Goal: Task Accomplishment & Management: Manage account settings

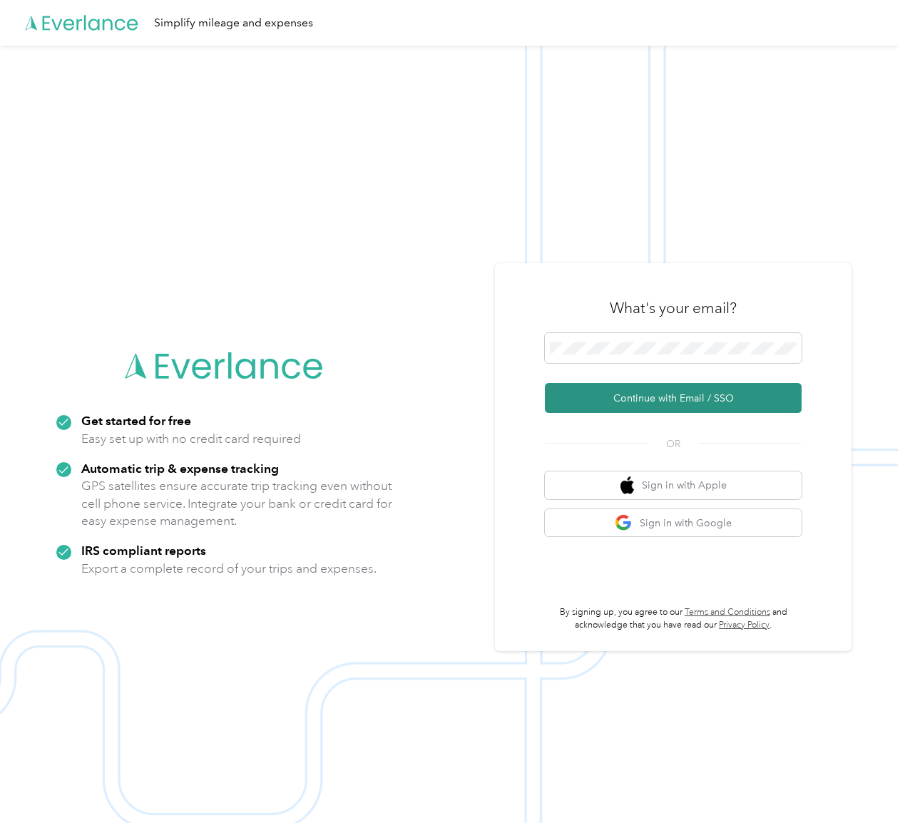
click at [625, 398] on button "Continue with Email / SSO" at bounding box center [673, 398] width 257 height 30
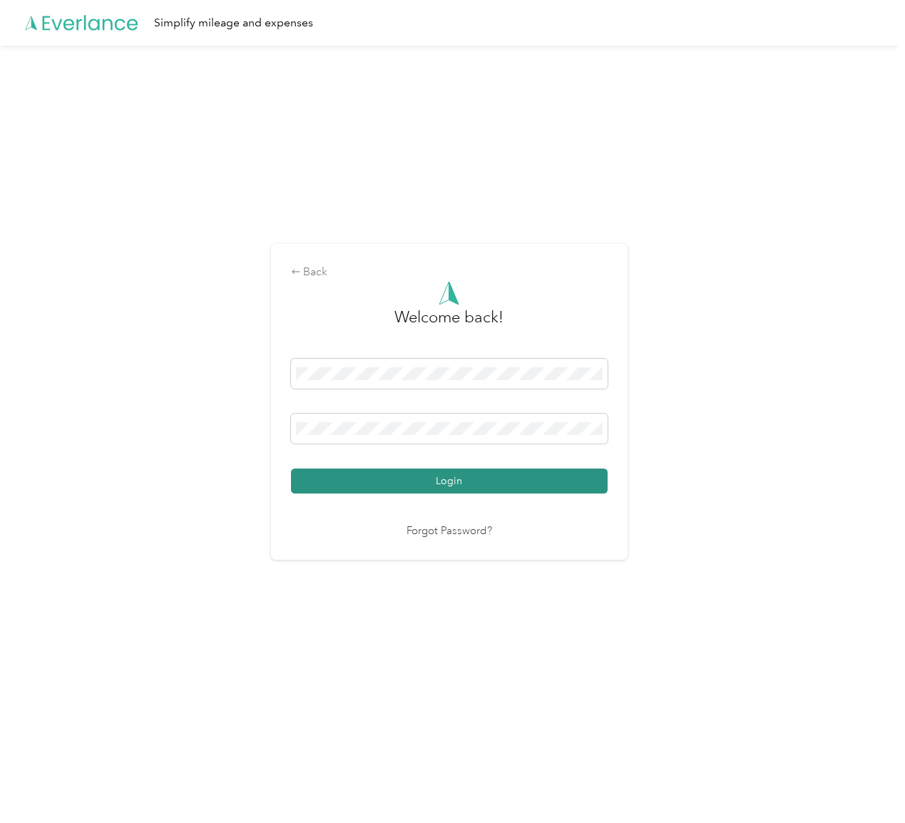
click at [465, 472] on button "Login" at bounding box center [449, 480] width 317 height 25
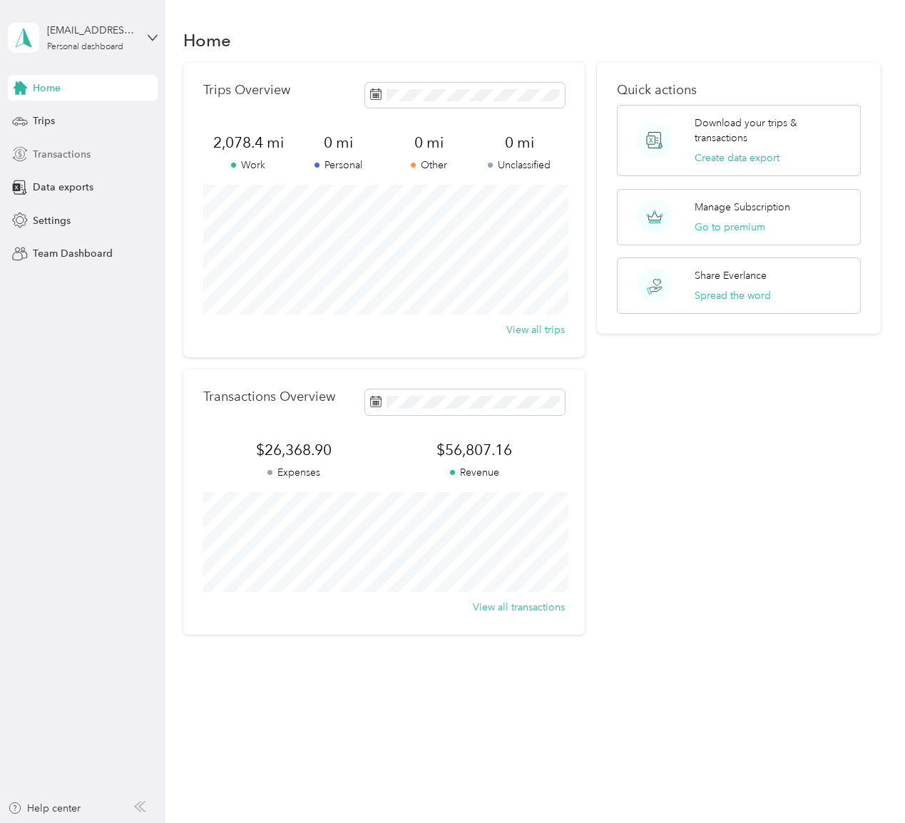
click at [62, 155] on span "Transactions" at bounding box center [62, 154] width 58 height 15
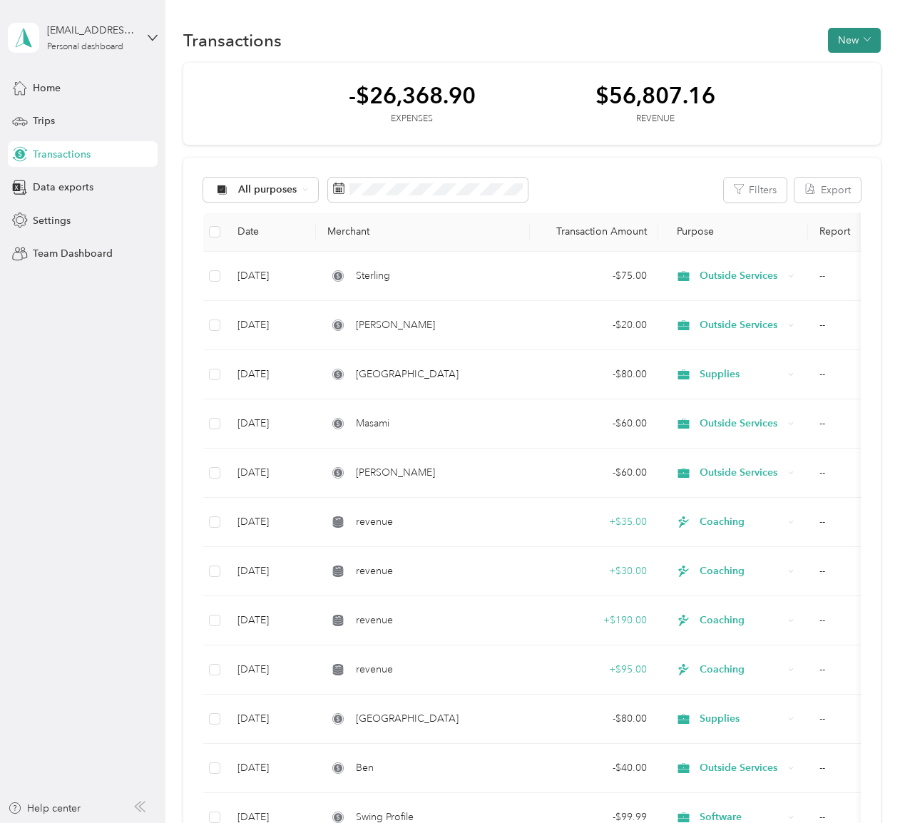
click at [860, 36] on button "New" at bounding box center [854, 40] width 53 height 25
click at [854, 94] on span "Revenue" at bounding box center [857, 92] width 39 height 15
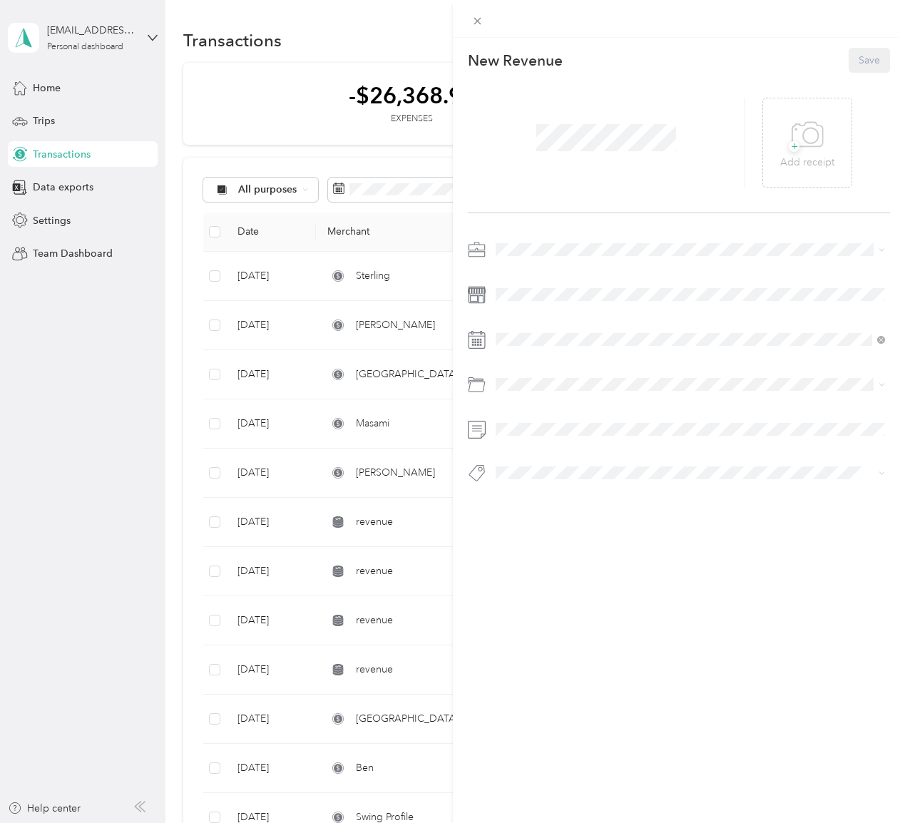
click at [624, 166] on div at bounding box center [606, 143] width 277 height 90
click at [613, 158] on div at bounding box center [606, 143] width 277 height 90
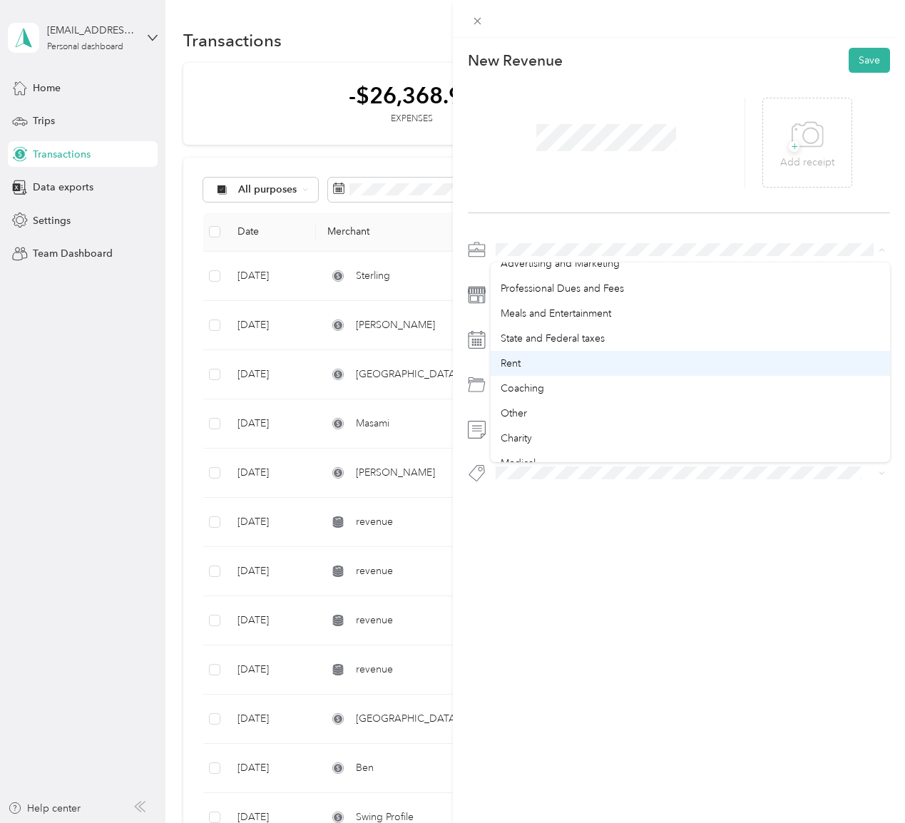
scroll to position [214, 0]
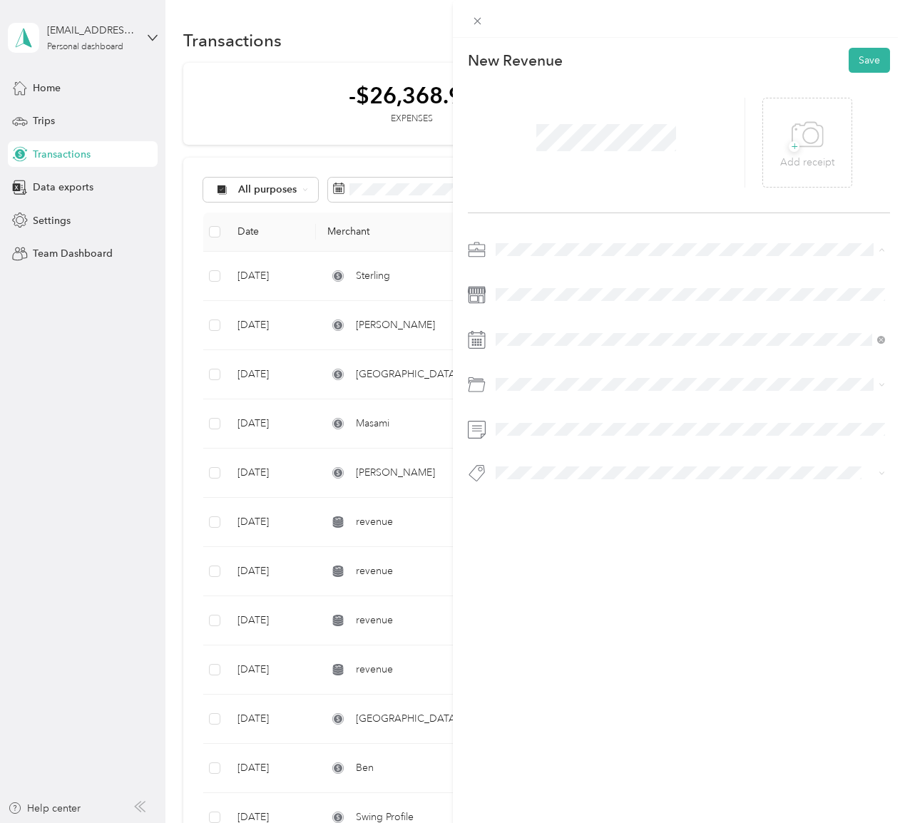
click at [656, 376] on li "Coaching" at bounding box center [690, 385] width 400 height 25
click at [580, 274] on div at bounding box center [679, 365] width 423 height 254
click at [591, 505] on li "Coaching" at bounding box center [690, 512] width 400 height 25
click at [875, 61] on button "Save" at bounding box center [868, 60] width 41 height 25
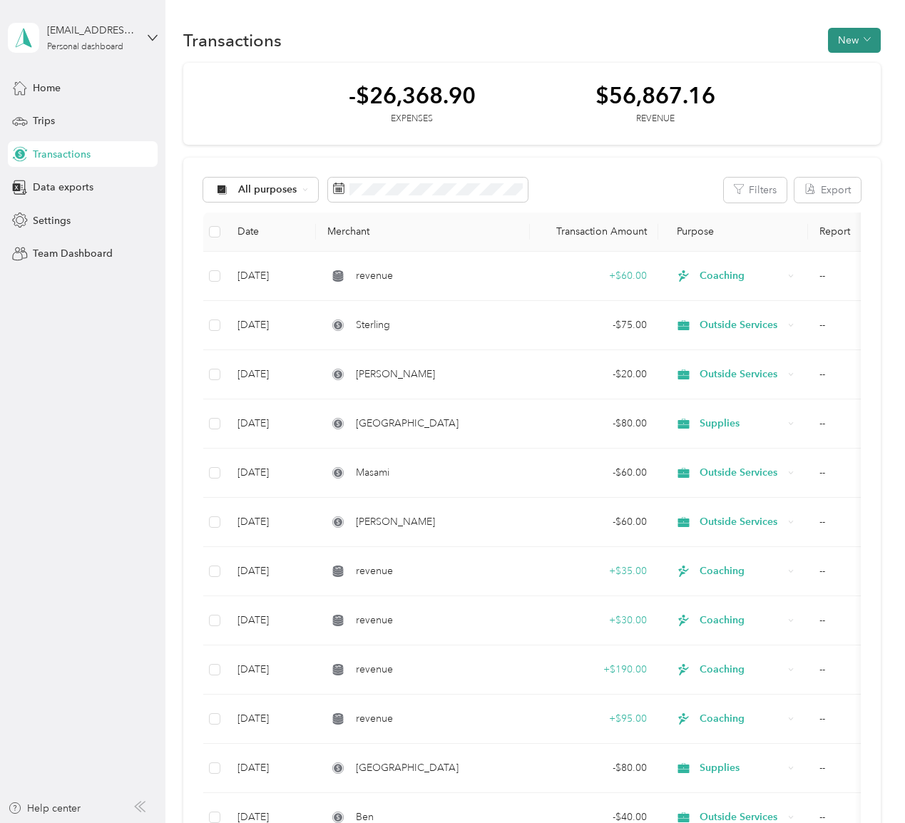
click at [863, 41] on button "New" at bounding box center [854, 40] width 53 height 25
click at [857, 88] on span "Revenue" at bounding box center [857, 92] width 39 height 15
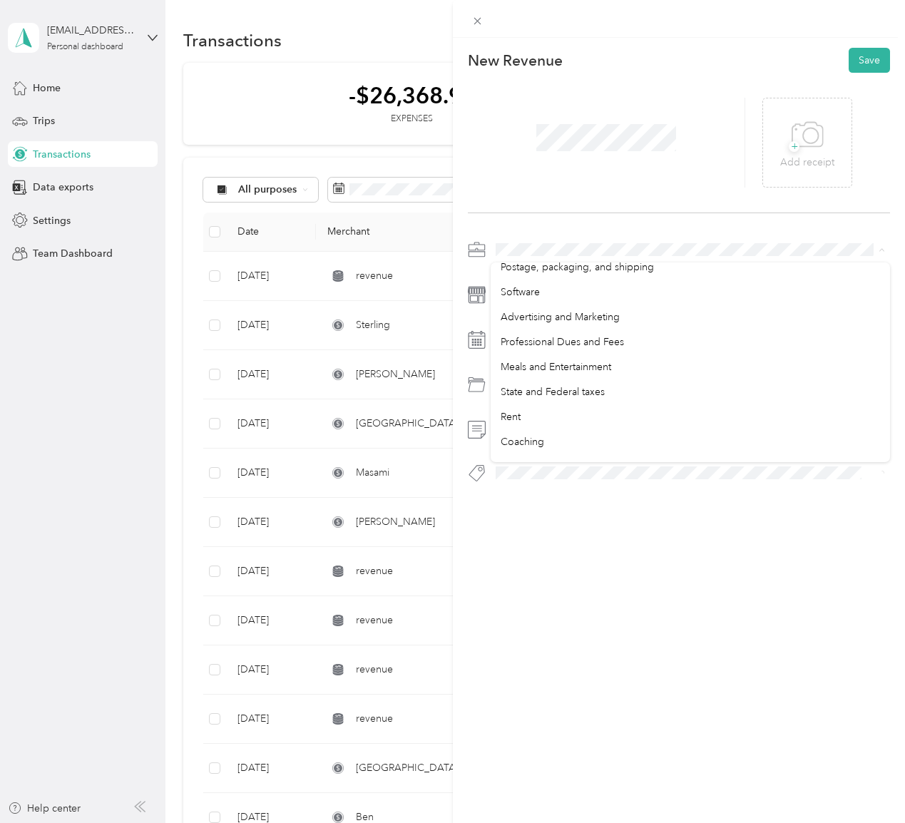
scroll to position [167, 0]
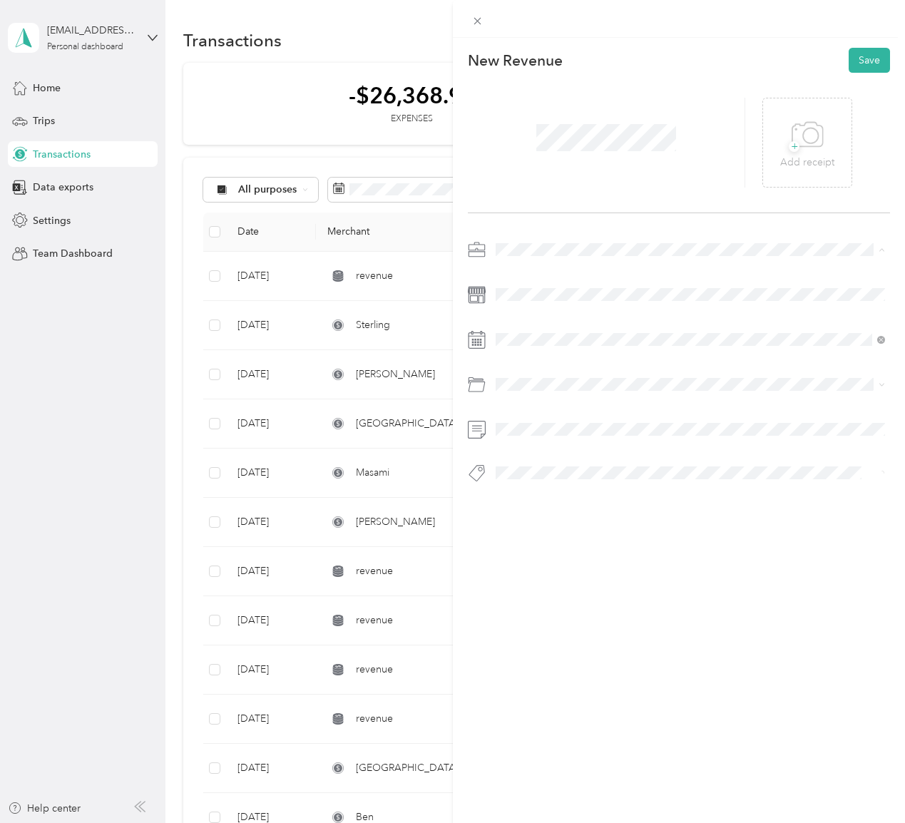
click at [645, 426] on div "Coaching" at bounding box center [690, 432] width 380 height 15
click at [593, 510] on div "Coaching" at bounding box center [690, 516] width 380 height 15
click at [867, 62] on button "Save" at bounding box center [868, 60] width 41 height 25
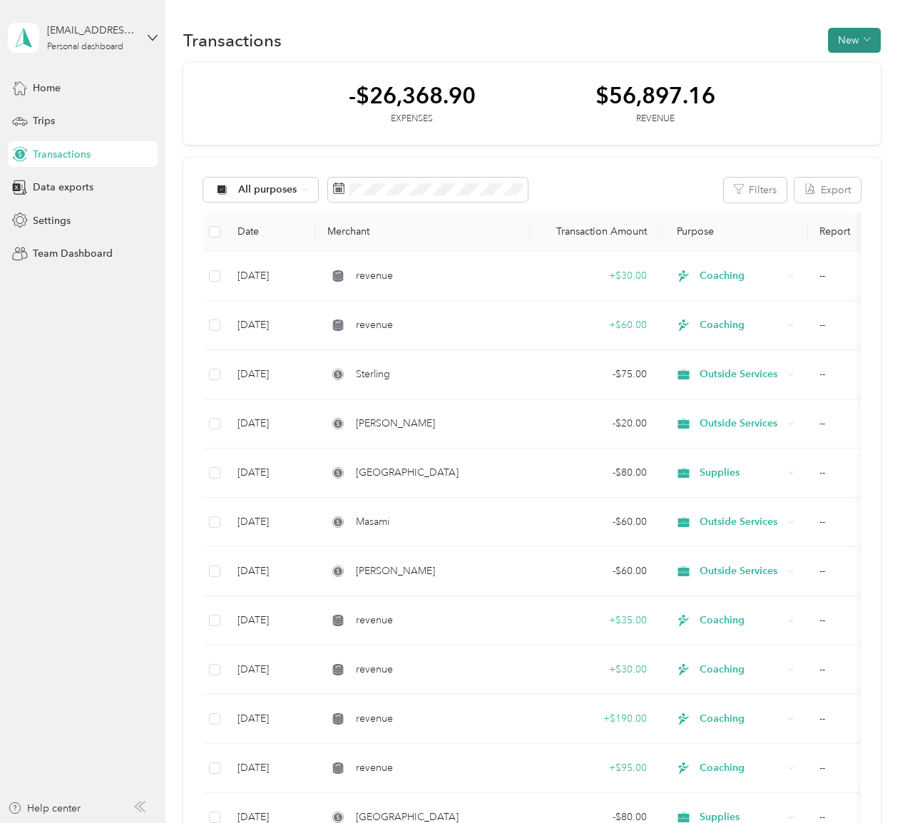
click at [868, 41] on button "New" at bounding box center [854, 40] width 53 height 25
click at [859, 85] on span "Revenue" at bounding box center [857, 92] width 39 height 15
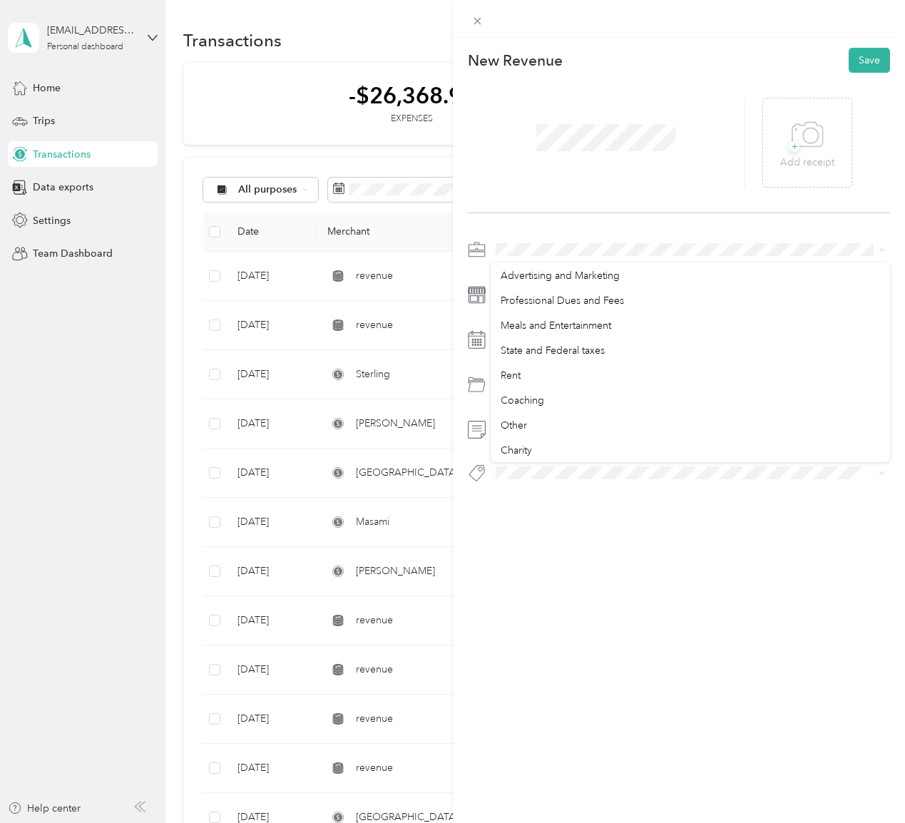
scroll to position [200, 0]
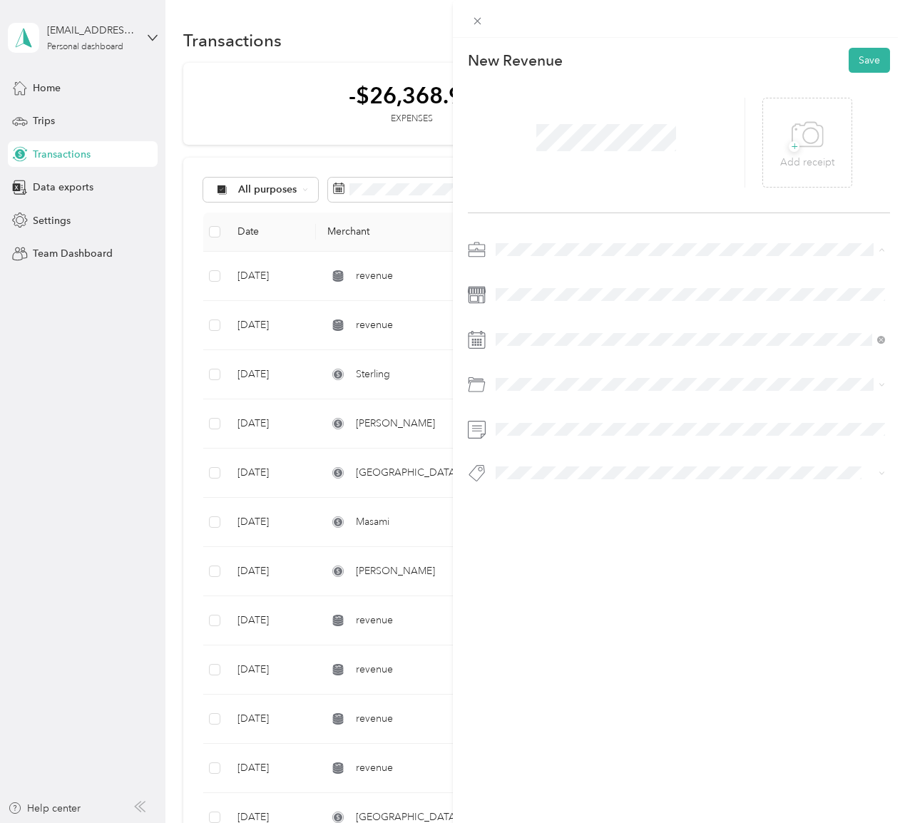
click at [617, 394] on div "Coaching" at bounding box center [690, 398] width 380 height 15
click at [575, 510] on div "Coaching" at bounding box center [690, 516] width 380 height 15
click at [872, 52] on button "Save" at bounding box center [868, 60] width 41 height 25
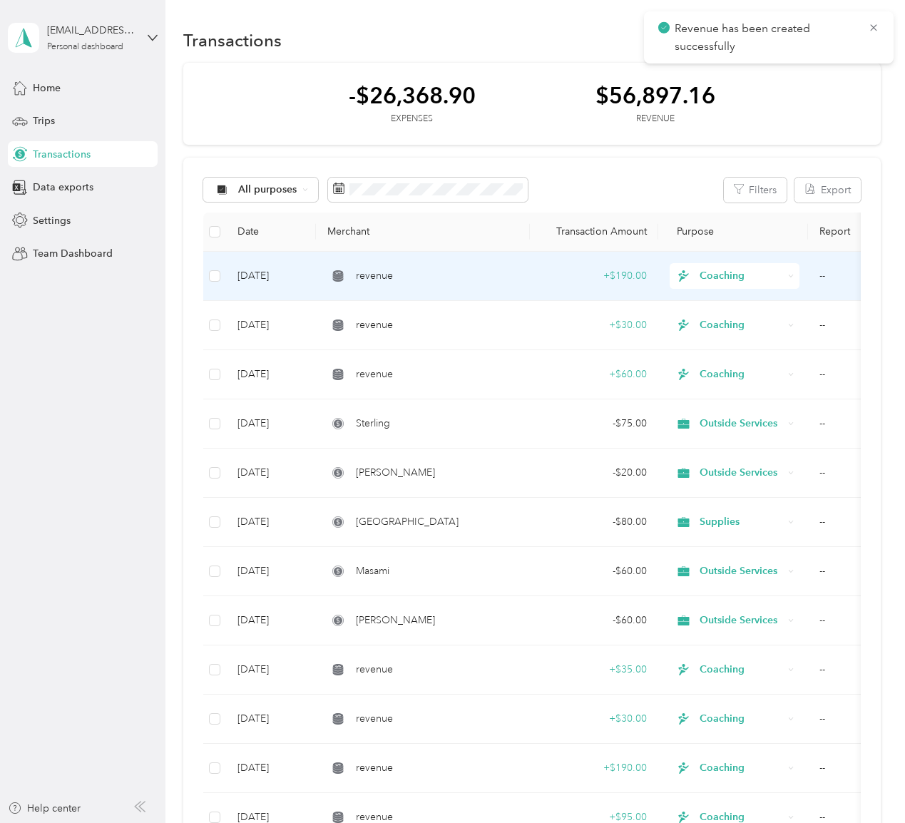
click at [381, 271] on span "revenue" at bounding box center [374, 276] width 37 height 16
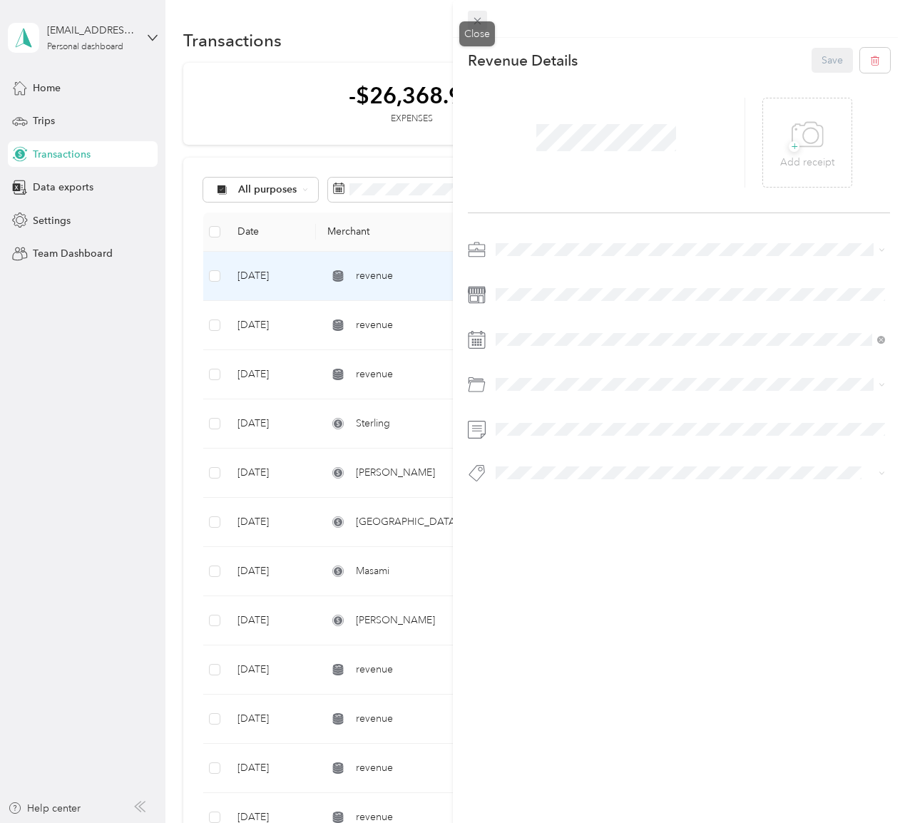
click at [478, 23] on icon at bounding box center [476, 21] width 7 height 7
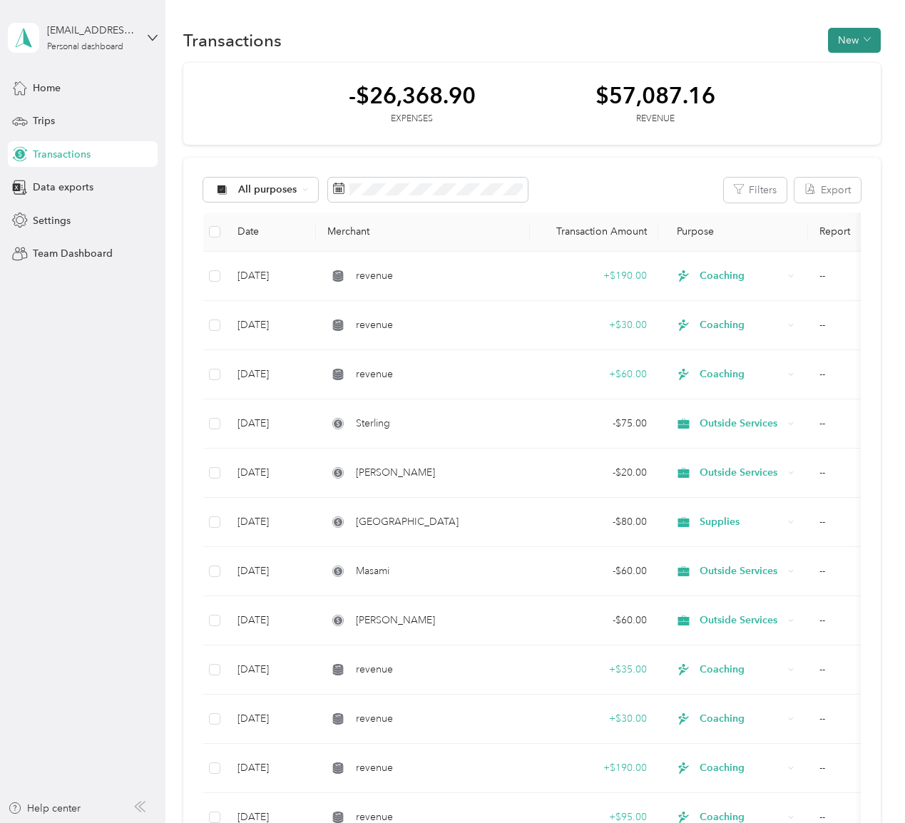
click at [870, 36] on span "button" at bounding box center [866, 40] width 7 height 12
click at [863, 82] on li "Revenue" at bounding box center [850, 92] width 74 height 25
click at [855, 92] on span "Revenue" at bounding box center [857, 92] width 39 height 15
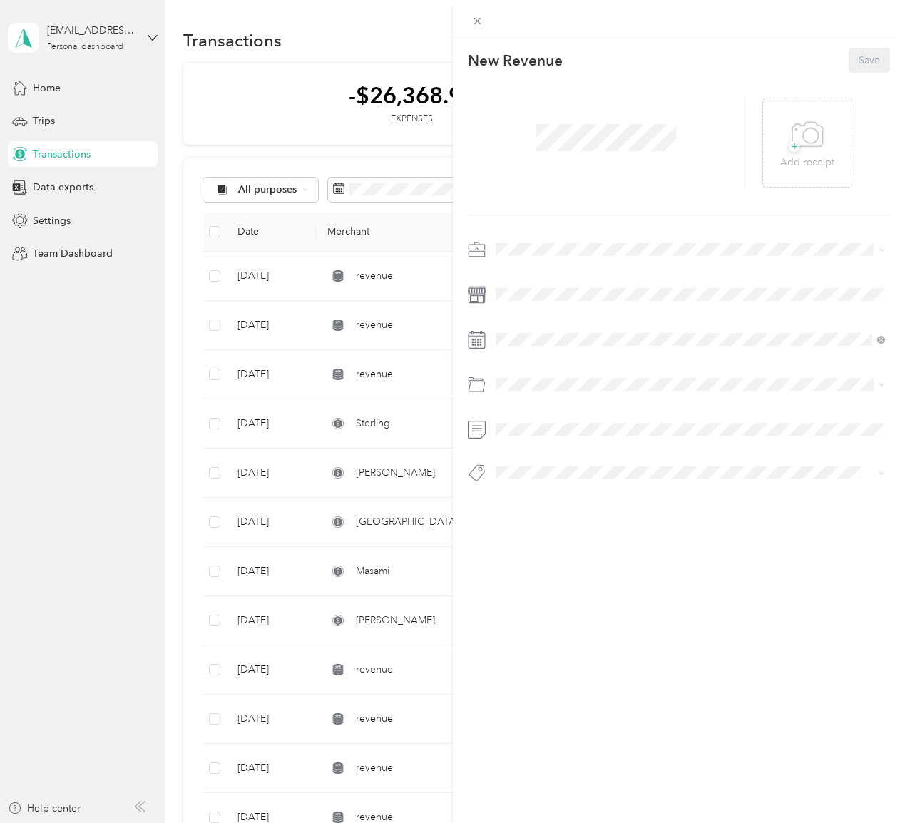
click at [595, 167] on div at bounding box center [606, 143] width 277 height 90
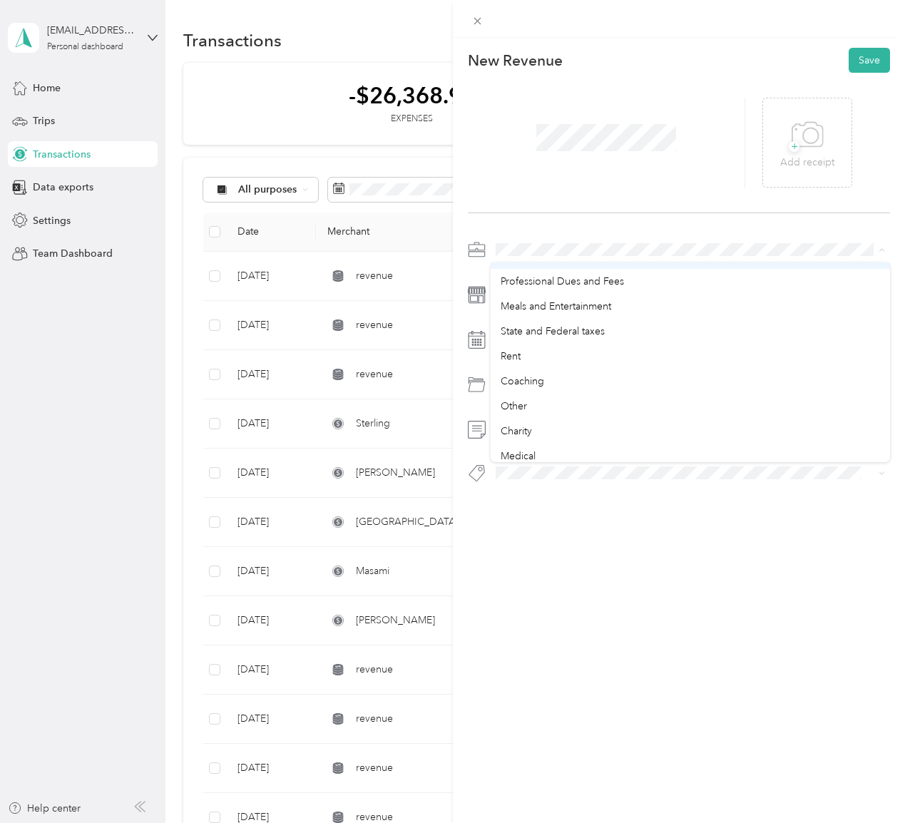
scroll to position [230, 0]
click at [598, 369] on div "Coaching" at bounding box center [690, 369] width 380 height 15
click at [582, 281] on div at bounding box center [679, 365] width 423 height 254
click at [591, 515] on div "Coaching" at bounding box center [690, 515] width 380 height 15
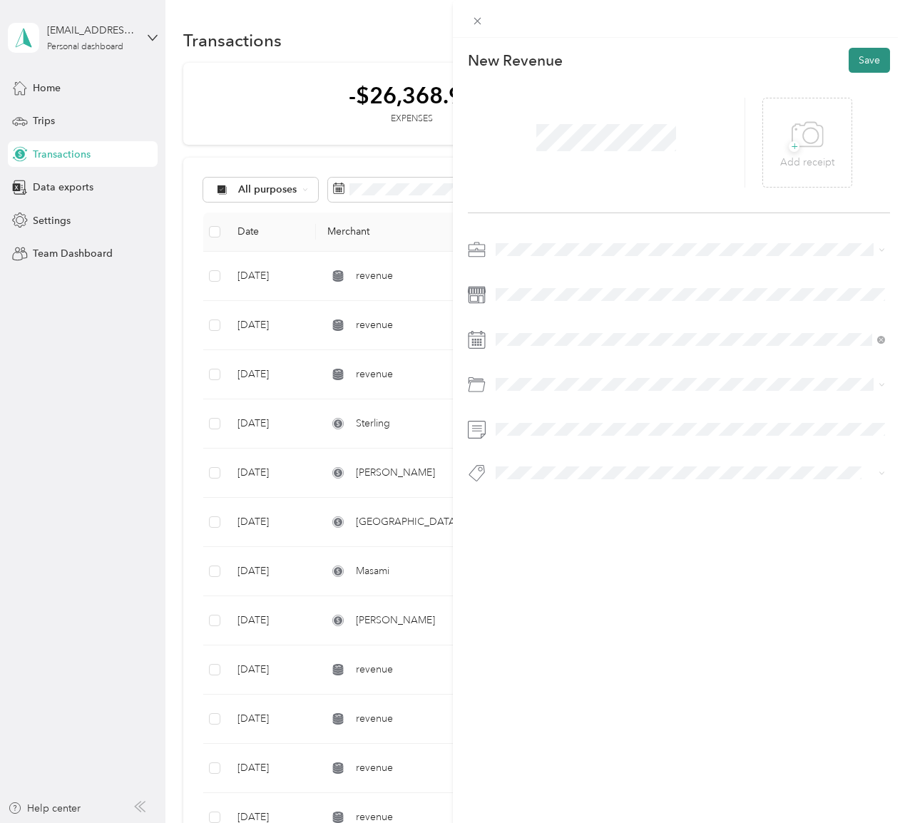
click at [871, 65] on button "Save" at bounding box center [868, 60] width 41 height 25
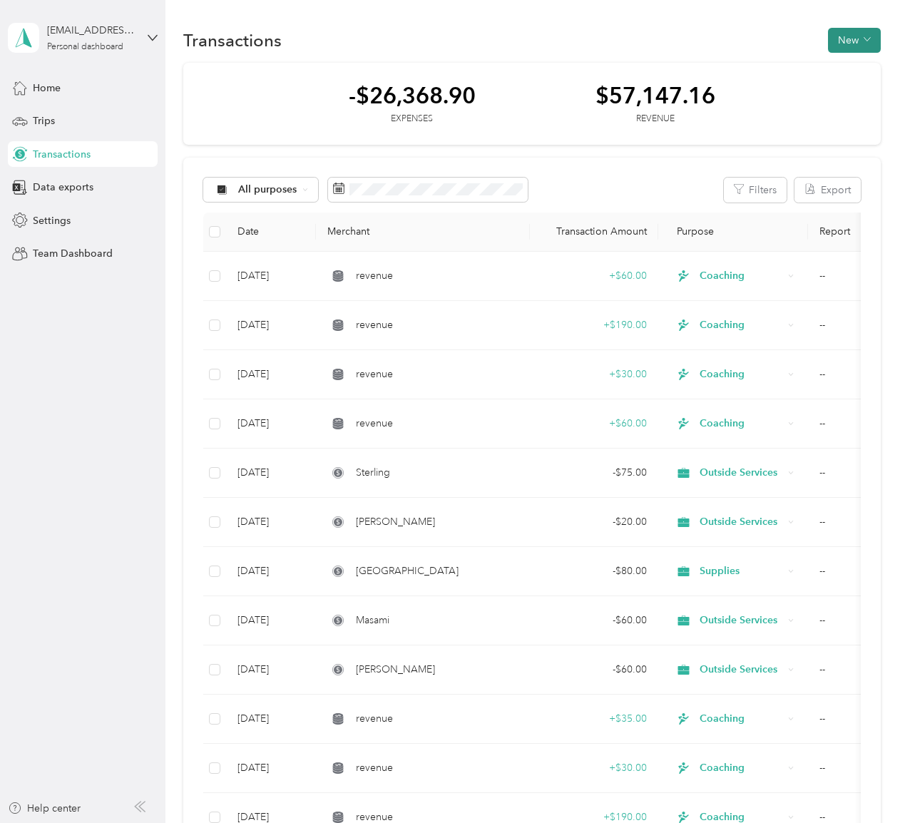
click at [856, 42] on button "New" at bounding box center [854, 40] width 53 height 25
click at [860, 83] on li "Revenue" at bounding box center [850, 92] width 74 height 25
click at [858, 88] on span "Revenue" at bounding box center [857, 92] width 39 height 15
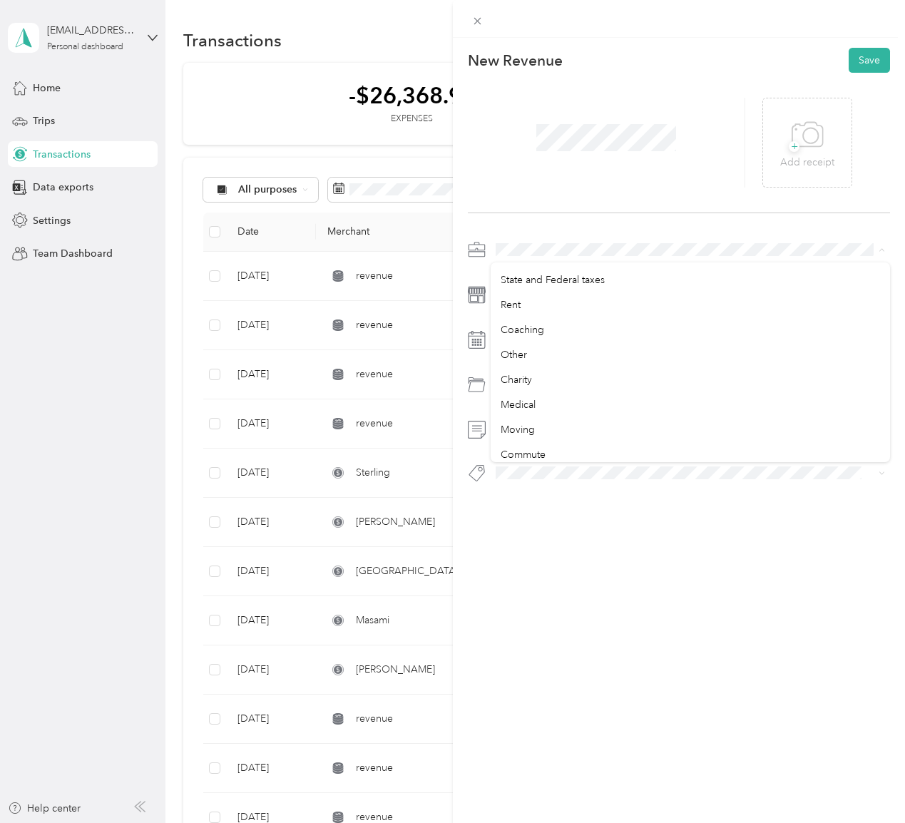
scroll to position [274, 0]
click at [627, 333] on li "Coaching" at bounding box center [690, 324] width 400 height 25
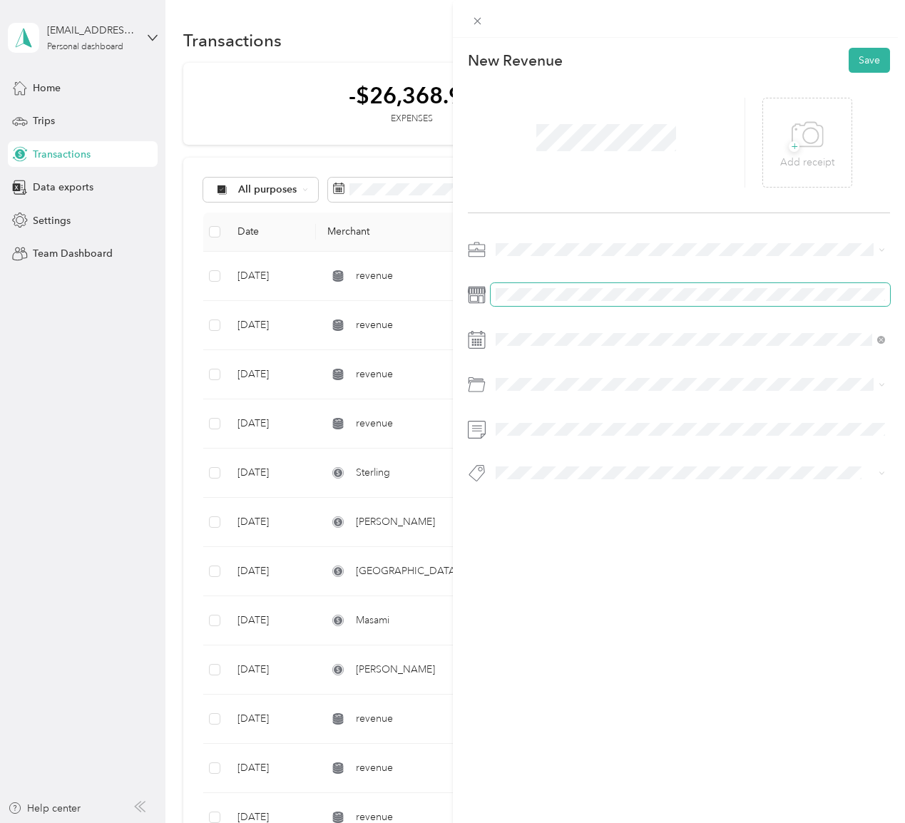
click at [555, 287] on span at bounding box center [690, 294] width 400 height 23
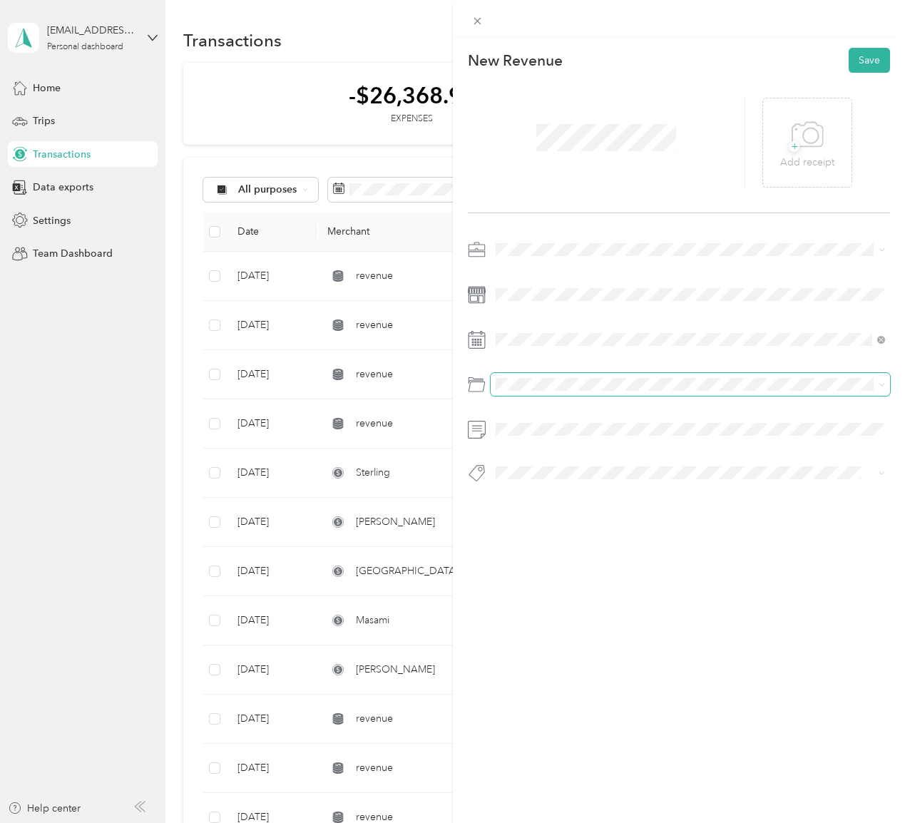
click at [535, 391] on span at bounding box center [690, 384] width 400 height 23
click at [603, 513] on div "Coaching" at bounding box center [690, 516] width 380 height 15
click at [868, 66] on button "Save" at bounding box center [868, 60] width 41 height 25
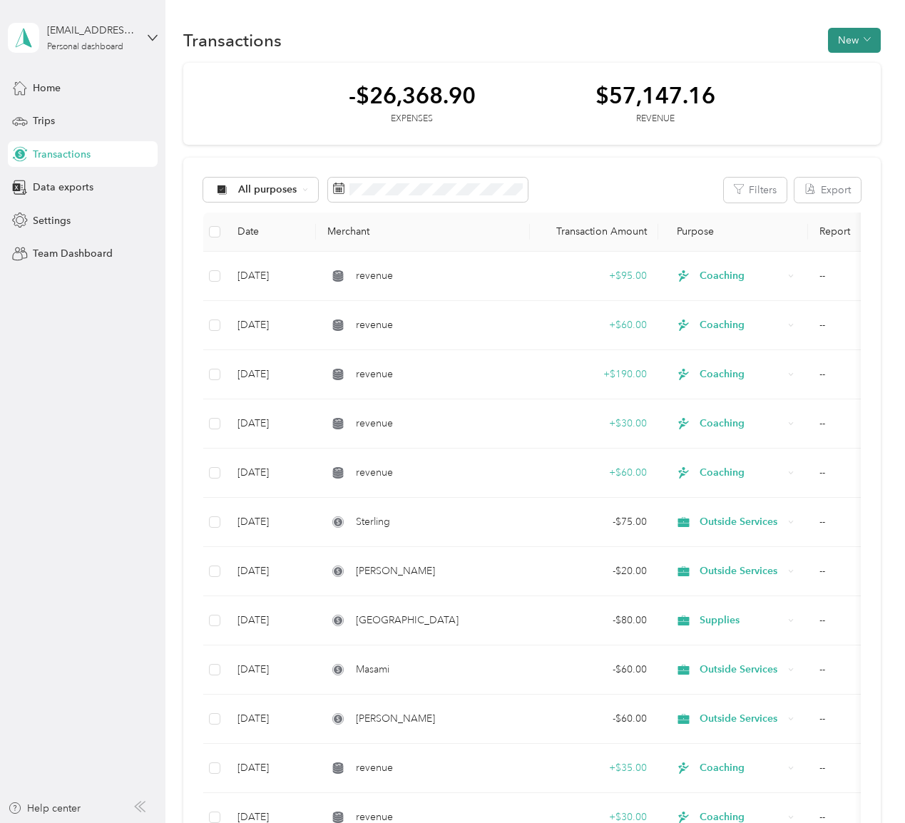
click at [867, 34] on button "New" at bounding box center [854, 40] width 53 height 25
click at [853, 83] on li "Revenue" at bounding box center [850, 92] width 74 height 25
click at [864, 91] on span "Revenue" at bounding box center [857, 92] width 39 height 15
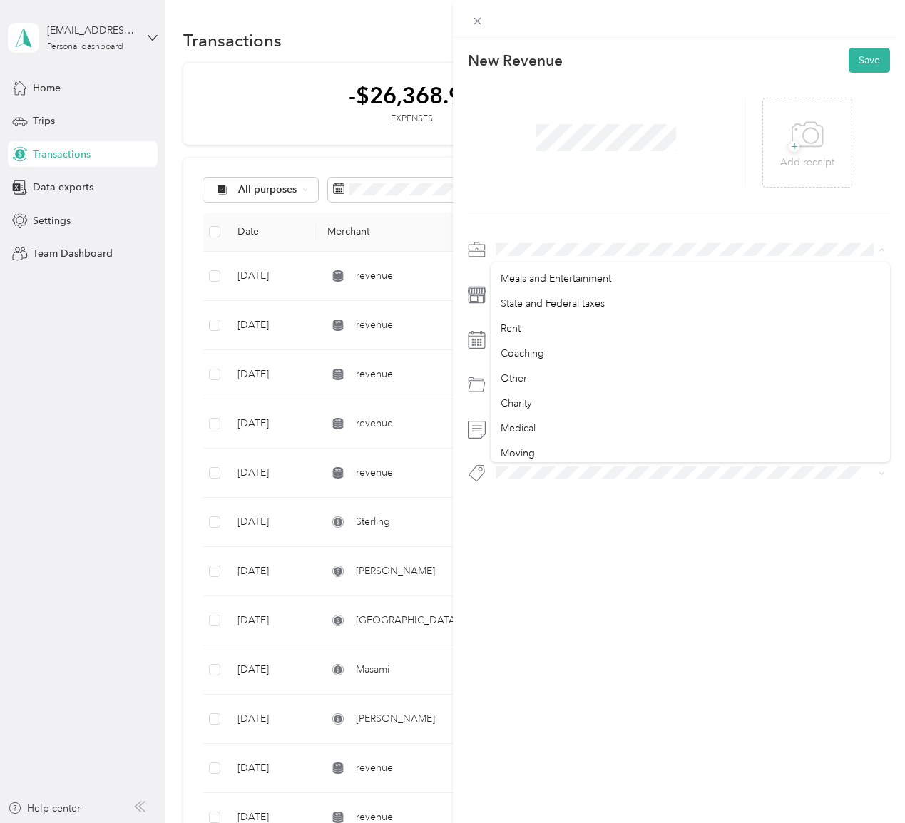
scroll to position [248, 0]
click at [659, 349] on div "Coaching" at bounding box center [690, 351] width 380 height 15
click at [606, 507] on li "Coaching" at bounding box center [690, 516] width 400 height 25
click at [870, 61] on button "Save" at bounding box center [868, 60] width 41 height 25
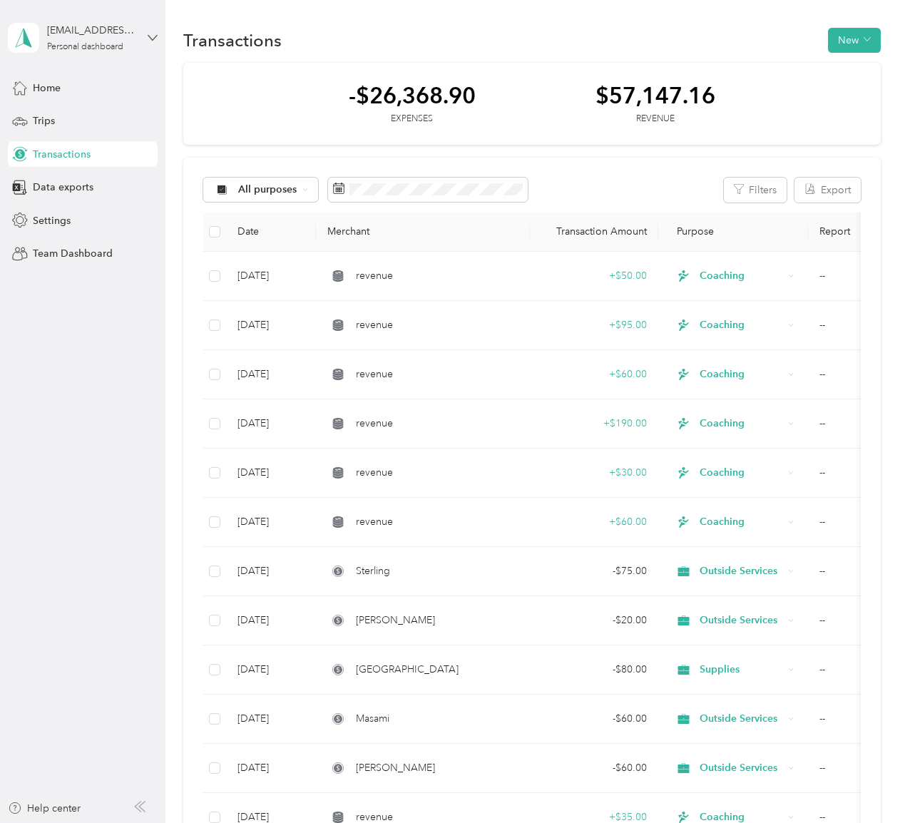
click at [148, 36] on icon at bounding box center [153, 38] width 10 height 10
click at [110, 114] on div "Log out" at bounding box center [158, 117] width 280 height 25
